Goal: Information Seeking & Learning: Learn about a topic

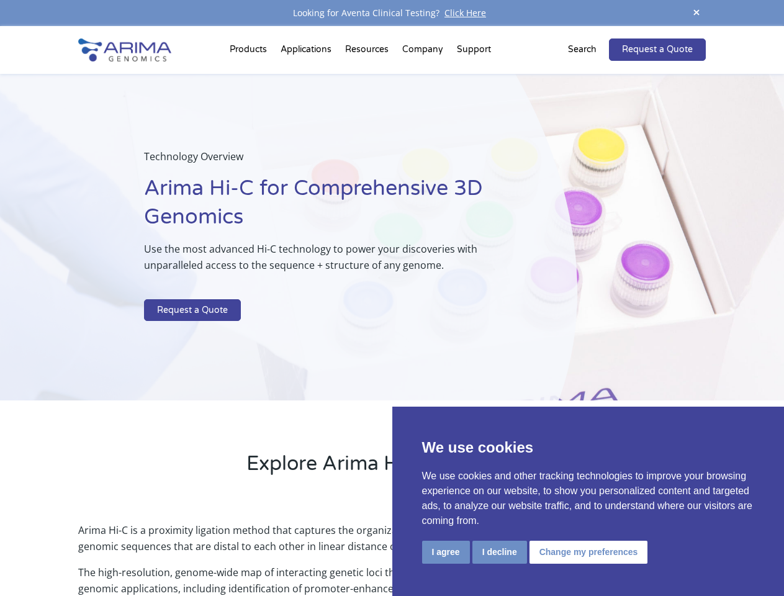
click at [392, 298] on p at bounding box center [329, 291] width 370 height 16
click at [446, 552] on button "I agree" at bounding box center [446, 551] width 48 height 23
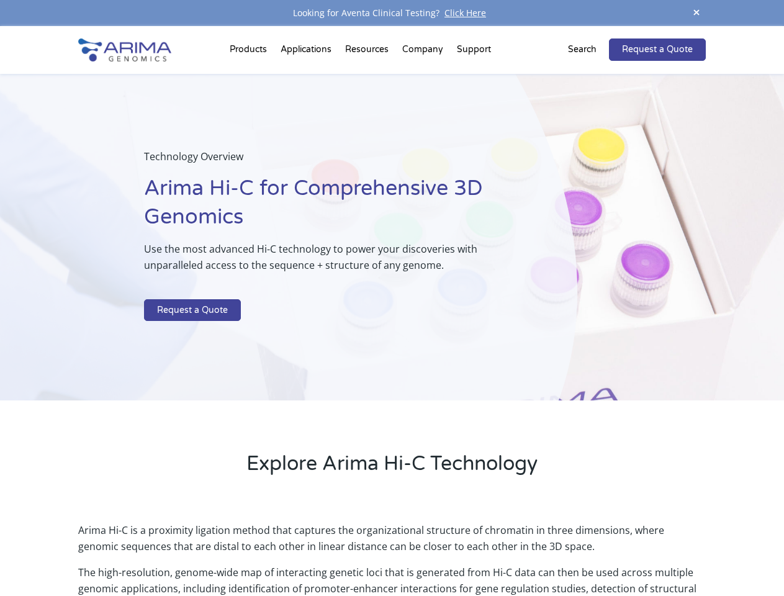
click at [499, 552] on p "Arima Hi-C is a proximity ligation method that captures the organizational stru…" at bounding box center [391, 543] width 627 height 42
click at [586, 552] on p "Arima Hi-C is a proximity ligation method that captures the organizational stru…" at bounding box center [391, 543] width 627 height 42
click at [696, 13] on span at bounding box center [696, 13] width 19 height 17
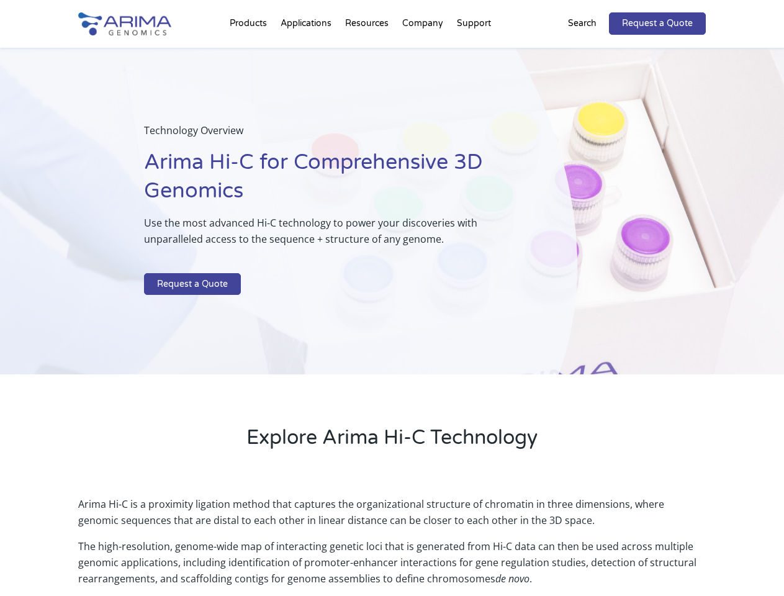
click at [392, 311] on div "Technology Overview Arima Hi-C for Comprehensive 3D Genomics Use the most advan…" at bounding box center [288, 211] width 577 height 327
click at [250, 52] on div "Technology Overview Arima Hi-C for Comprehensive 3D Genomics Use the most advan…" at bounding box center [288, 211] width 577 height 327
click at [368, 52] on div "Technology Overview Arima Hi-C for Comprehensive 3D Genomics Use the most advan…" at bounding box center [288, 211] width 577 height 327
click at [423, 52] on div "Technology Overview Arima Hi-C for Comprehensive 3D Genomics Use the most advan…" at bounding box center [288, 211] width 577 height 327
click at [473, 52] on div "Technology Overview Arima Hi-C for Comprehensive 3D Genomics Use the most advan…" at bounding box center [288, 211] width 577 height 327
